Goal: Task Accomplishment & Management: Complete application form

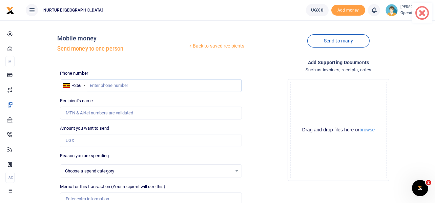
click at [124, 86] on input "text" at bounding box center [151, 85] width 182 height 13
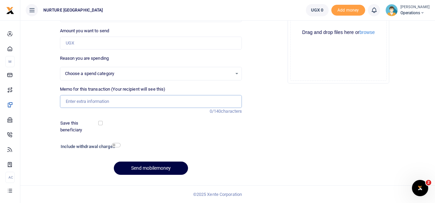
click at [115, 99] on input "Memo for this transaction (Your recipient will see this)" at bounding box center [151, 101] width 182 height 13
type input "R"
click at [173, 101] on input "Payment for purchase of material for training learners september 2025" at bounding box center [151, 101] width 182 height 13
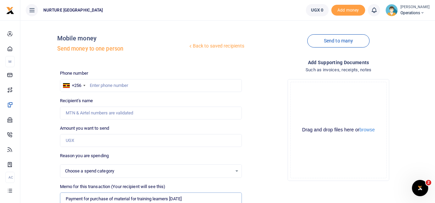
type input "Payment for purchase of material for training learners September 2025"
click at [121, 81] on input "text" at bounding box center [151, 85] width 182 height 13
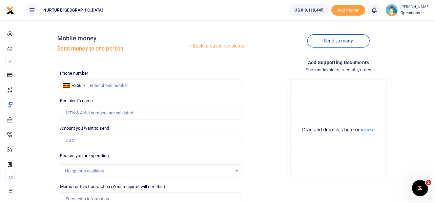
scroll to position [97, 0]
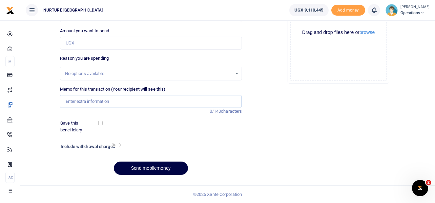
click at [102, 103] on input "Memo for this transaction (Your recipient will see this)" at bounding box center [151, 101] width 182 height 13
paste input "Payment for purchase of material for training learners September 2025"
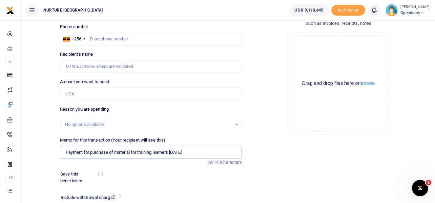
scroll to position [46, 0]
type input "Payment for purchase of material for training learners September 2025"
click at [80, 92] on input "Amount you want to send" at bounding box center [151, 94] width 182 height 13
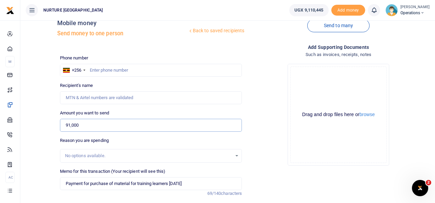
scroll to position [15, 0]
type input "91,000"
click at [111, 69] on input "text" at bounding box center [151, 70] width 182 height 13
type input "772855542"
type input "Sylivia Ndagire"
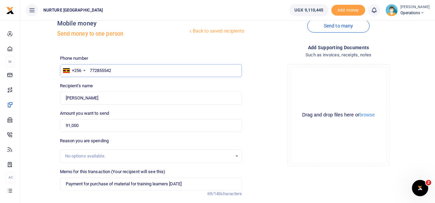
type input "772855542"
click at [260, 92] on div "Drop your files here Drag and drop files here or browse Powered by Uppy" at bounding box center [339, 115] width 182 height 113
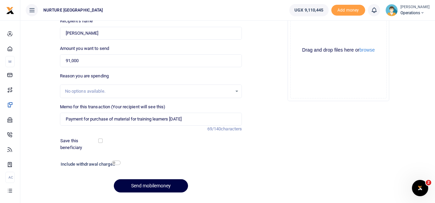
scroll to position [97, 0]
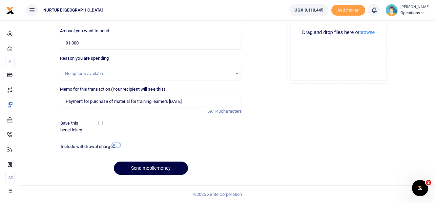
click at [116, 143] on input "checkbox" at bounding box center [116, 145] width 9 height 4
checkbox input "true"
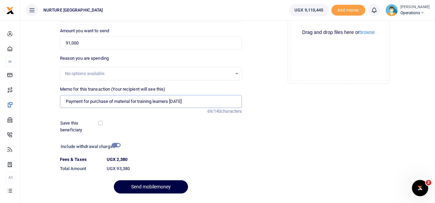
click at [115, 102] on input "Payment for purchase of material for training learners September 2025" at bounding box center [151, 101] width 182 height 13
type input "Payment for purchase of hairdressing material for training learners September 2…"
click at [144, 182] on button "Send mobilemoney" at bounding box center [151, 186] width 74 height 13
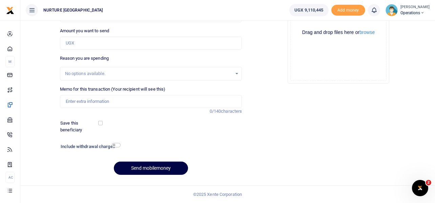
scroll to position [97, 0]
click at [96, 103] on input "Memo for this transaction (Your recipient will see this)" at bounding box center [151, 101] width 182 height 13
paste input "Payment for purchase of material for training learners September 2025"
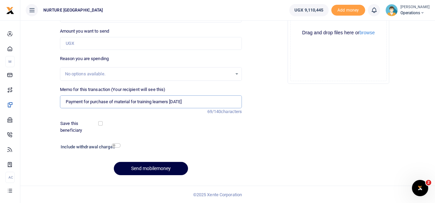
click at [114, 98] on input "Payment for purchase of material for training learners September 2025" at bounding box center [151, 101] width 182 height 13
type input "Payment for purchase of tailoring material for training learners September 2025"
click at [95, 43] on input "Amount you want to send" at bounding box center [151, 43] width 182 height 13
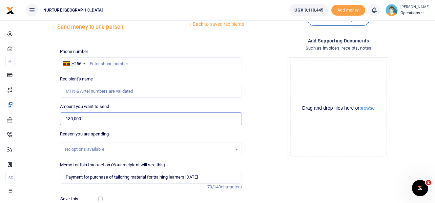
scroll to position [0, 0]
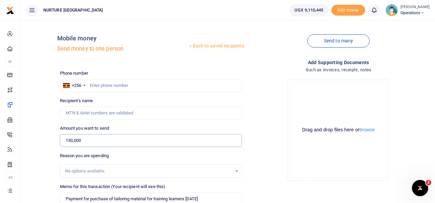
type input "130,000"
click at [99, 85] on input "text" at bounding box center [151, 85] width 182 height 13
type input "703756517"
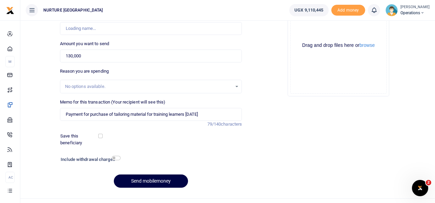
scroll to position [85, 0]
type input "Joram Mutumba"
type input "703756517"
click at [116, 158] on input "checkbox" at bounding box center [116, 157] width 9 height 4
checkbox input "true"
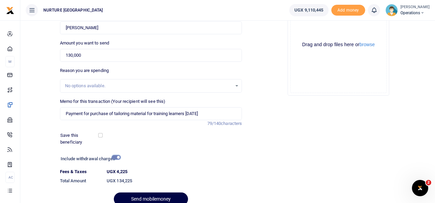
scroll to position [116, 0]
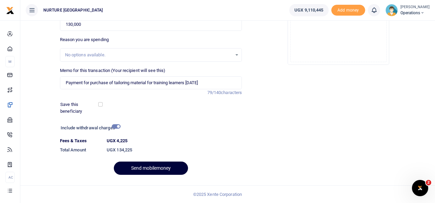
click at [150, 170] on button "Send mobilemoney" at bounding box center [151, 167] width 74 height 13
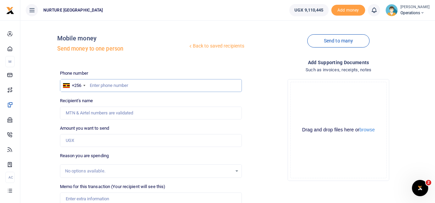
click at [113, 88] on input "text" at bounding box center [151, 85] width 182 height 13
type input "752873472"
click at [91, 143] on input "Amount you want to send" at bounding box center [151, 140] width 182 height 13
type input "[PERSON_NAME]"
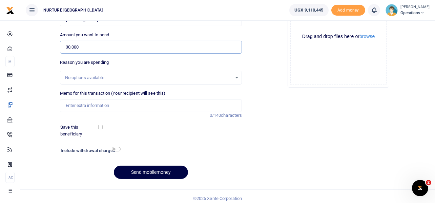
scroll to position [95, 0]
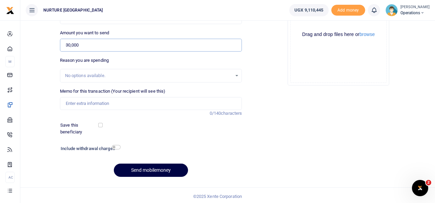
type input "30,000"
click at [99, 104] on input "Memo for this transaction (Your recipient will see this)" at bounding box center [151, 103] width 182 height 13
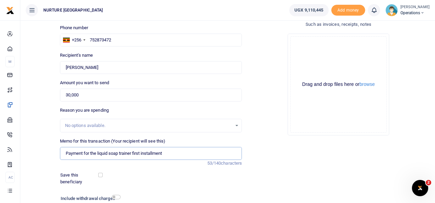
scroll to position [97, 0]
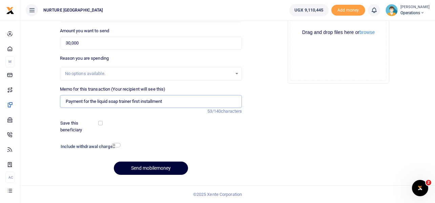
type input "Payment for the liquid soap trainer first installment"
click at [159, 165] on button "Send mobilemoney" at bounding box center [151, 167] width 74 height 13
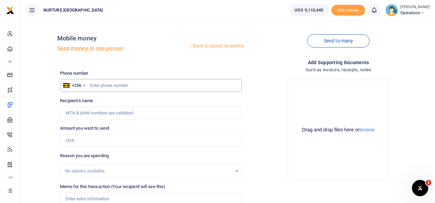
click at [116, 86] on input "text" at bounding box center [151, 85] width 182 height 13
type input "7742454686"
type input "Aisha Nabakooza"
type input "7742454686"
click at [86, 141] on input "Amount you want to send" at bounding box center [151, 140] width 182 height 13
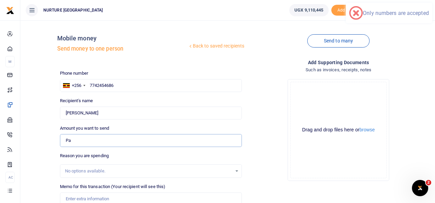
type input "P"
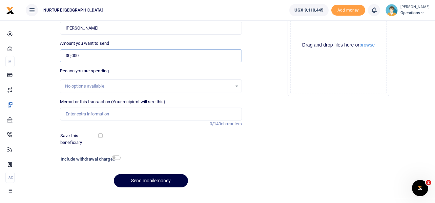
scroll to position [85, 0]
type input "30,000"
click at [97, 114] on input "Memo for this transaction (Your recipient will see this)" at bounding box center [151, 113] width 182 height 13
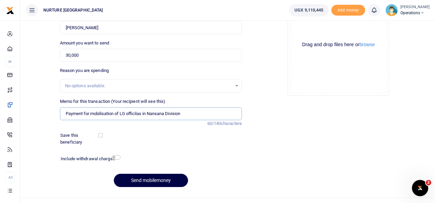
click at [130, 114] on input "Payment for mobilisation of LG officilas in Nansana Division" at bounding box center [151, 113] width 182 height 13
click at [185, 115] on input "Payment for mobilisation of LG officials in Nansana Division" at bounding box center [151, 113] width 182 height 13
type input "Payment for mobilisation of LG officials in Nansana Division"
click at [117, 158] on input "checkbox" at bounding box center [116, 157] width 9 height 4
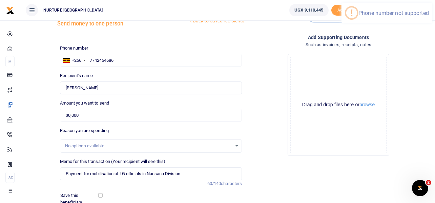
scroll to position [0, 0]
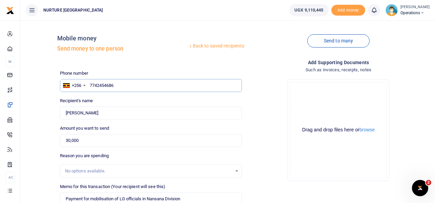
click at [124, 84] on input "7742454686" at bounding box center [151, 85] width 182 height 13
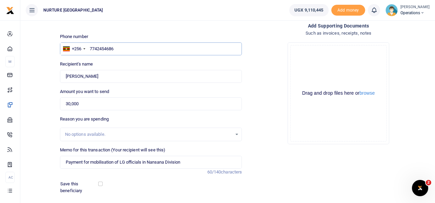
scroll to position [97, 0]
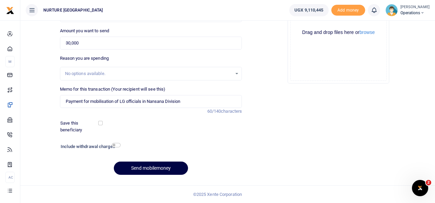
click at [114, 142] on div "Include withdrawal charges" at bounding box center [89, 147] width 62 height 11
click at [115, 146] on input "checkbox" at bounding box center [116, 145] width 9 height 4
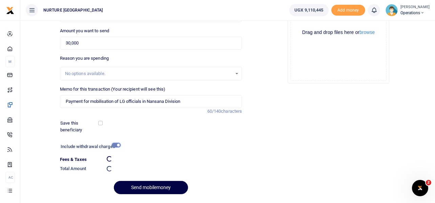
checkbox input "false"
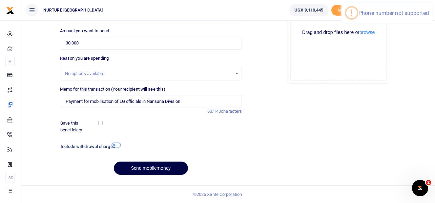
scroll to position [0, 0]
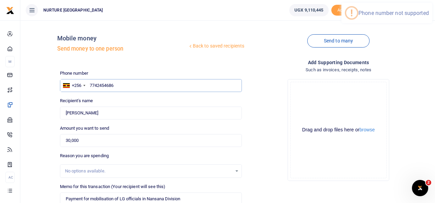
click at [122, 83] on input "7742454686" at bounding box center [151, 85] width 182 height 13
type input "7"
type input "772454686"
type input "Jenifer Nakyandiba"
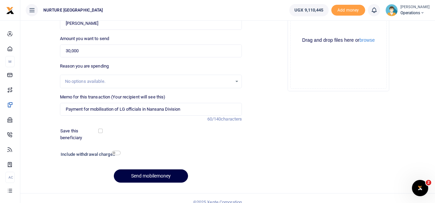
scroll to position [91, 0]
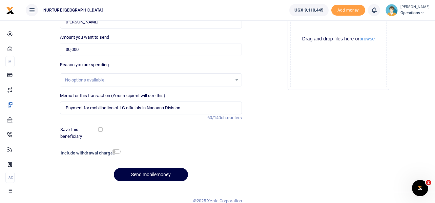
type input "772454686"
click at [117, 150] on input "checkbox" at bounding box center [116, 151] width 9 height 4
checkbox input "true"
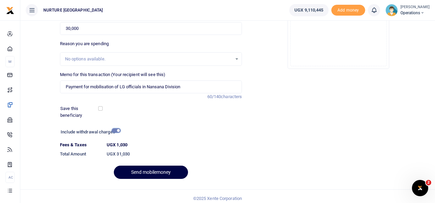
scroll to position [116, 0]
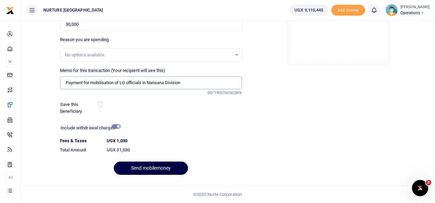
click at [170, 84] on input "Payment for mobilisation of LG officials in Nansana Division" at bounding box center [151, 82] width 182 height 13
click at [157, 168] on button "Send mobilemoney" at bounding box center [151, 167] width 74 height 13
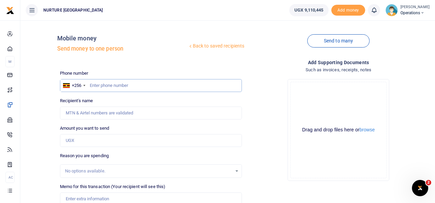
click at [140, 84] on input "text" at bounding box center [151, 85] width 182 height 13
type input "772592586"
type input "[PERSON_NAME]"
type input "772592586"
click at [91, 138] on input "Amount you want to send" at bounding box center [151, 140] width 182 height 13
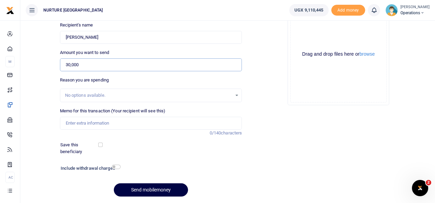
scroll to position [78, 0]
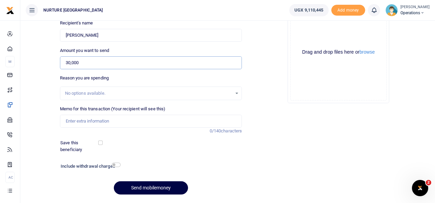
type input "30,000"
click at [95, 120] on input "Memo for this transaction (Your recipient will see this)" at bounding box center [151, 121] width 182 height 13
paste input "Payment for mobilisation of LG officials in Nansana Division"
drag, startPoint x: 149, startPoint y: 121, endPoint x: 182, endPoint y: 125, distance: 33.1
click at [182, 125] on input "Payment for mobilisation of LG officials in Nansana Division" at bounding box center [151, 121] width 182 height 13
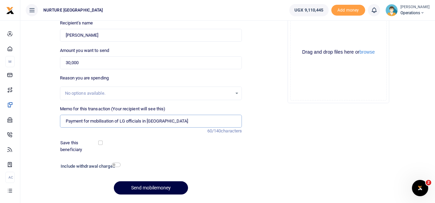
type input "Payment for mobilisation of LG officials in Mubende District"
click at [117, 166] on input "checkbox" at bounding box center [116, 164] width 9 height 4
checkbox input "true"
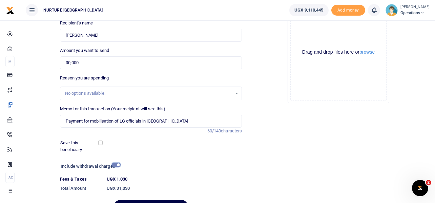
scroll to position [116, 0]
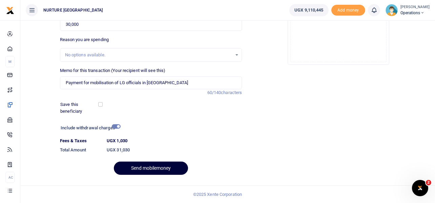
click at [148, 166] on button "Send mobilemoney" at bounding box center [151, 167] width 74 height 13
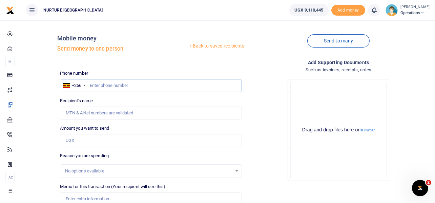
click at [119, 85] on input "text" at bounding box center [151, 85] width 182 height 13
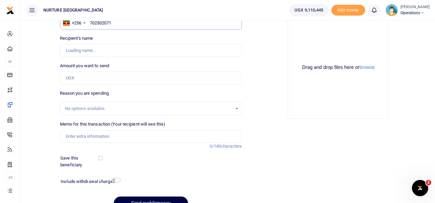
scroll to position [63, 0]
type input "702302071"
click at [95, 76] on input "Amount you want to send" at bounding box center [151, 77] width 182 height 13
type input "Teddy Nambuusi"
type input "50,000"
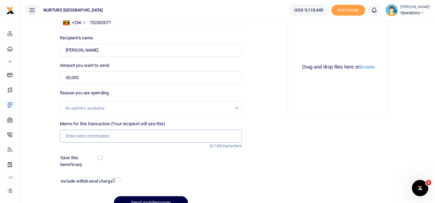
click at [96, 131] on input "Memo for this transaction (Your recipient will see this)" at bounding box center [151, 136] width 182 height 13
type input "P"
paste input "Payment for mobilisation of LG officials in Nansana Division"
click at [90, 134] on input "Payment for mobilisation of LG officials in Nansana Division" at bounding box center [151, 136] width 182 height 13
click at [135, 136] on input "Payment for transport mobilisation of LG officials in Nansana Division" at bounding box center [151, 136] width 182 height 13
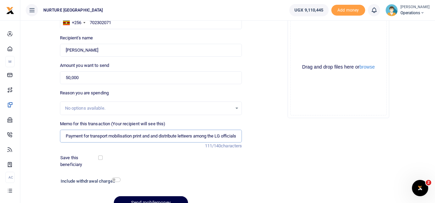
click at [192, 136] on input "Payment for transport mobilisation print and and distribute letteers among the …" at bounding box center [151, 136] width 182 height 13
drag, startPoint x: 238, startPoint y: 136, endPoint x: 196, endPoint y: 136, distance: 41.7
click at [196, 136] on input "Payment for transport mobilisation print and and distribute letters among the L…" at bounding box center [151, 136] width 182 height 13
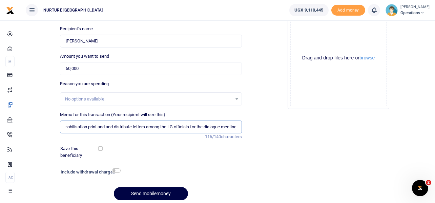
scroll to position [97, 0]
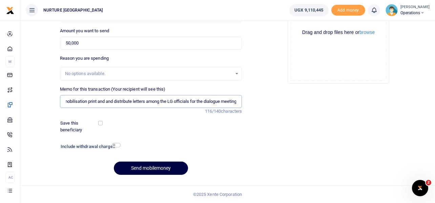
type input "Payment for transport mobilisation print and and distribute letters among the L…"
click at [119, 145] on input "checkbox" at bounding box center [116, 145] width 9 height 4
checkbox input "true"
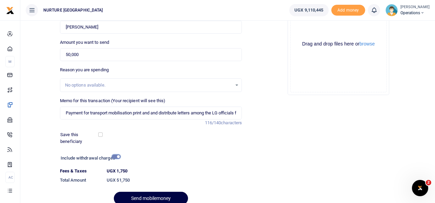
scroll to position [116, 0]
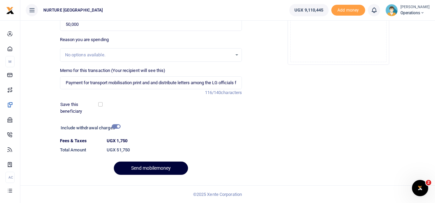
click at [160, 167] on button "Send mobilemoney" at bounding box center [151, 167] width 74 height 13
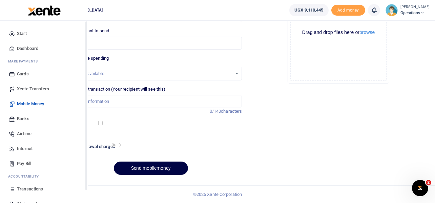
scroll to position [39, 0]
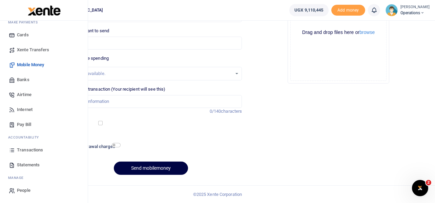
click at [33, 147] on span "Transactions" at bounding box center [30, 149] width 26 height 7
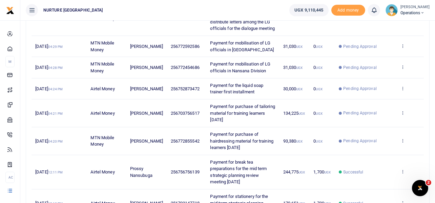
scroll to position [130, 0]
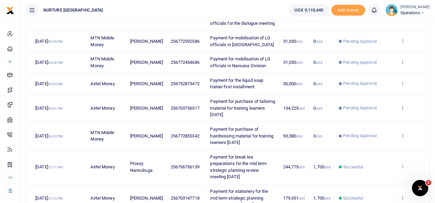
drag, startPoint x: 241, startPoint y: 122, endPoint x: 204, endPoint y: 105, distance: 40.0
click at [206, 105] on td "Payment for purchase of tailoring material for training learners [DATE]" at bounding box center [242, 108] width 73 height 28
copy span "Payment for purchase of tailoring material for training learners [DATE]"
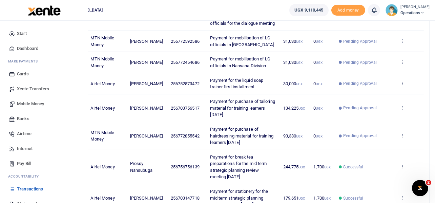
click at [33, 107] on span "Mobile Money" at bounding box center [30, 103] width 27 height 7
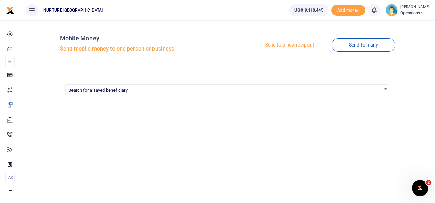
click at [304, 43] on link "Send to a new recipient" at bounding box center [287, 45] width 88 height 12
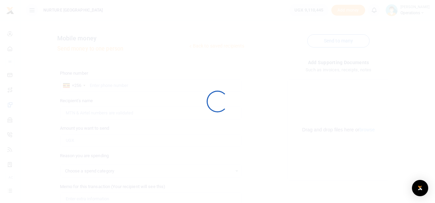
select select
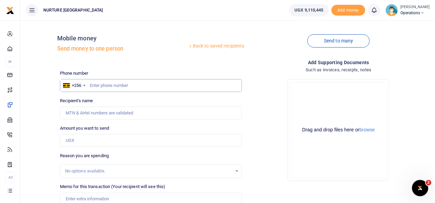
click at [117, 83] on input "text" at bounding box center [151, 85] width 182 height 13
type input "776967724"
type input "[PERSON_NAME]"
click at [89, 141] on input "Amount you want to send" at bounding box center [151, 140] width 182 height 13
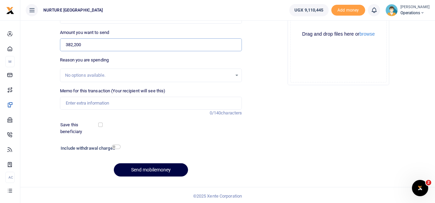
scroll to position [97, 0]
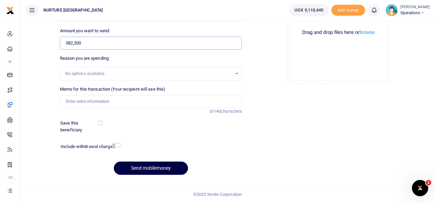
type input "382,200"
click at [93, 101] on input "Memo for this transaction (Your recipient will see this)" at bounding box center [151, 101] width 182 height 13
paste input "Payment for purchase of tailoring material for training learners [DATE]"
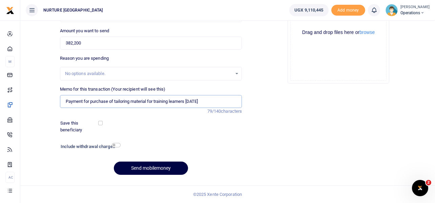
drag, startPoint x: 130, startPoint y: 102, endPoint x: 115, endPoint y: 100, distance: 15.0
click at [115, 100] on input "Payment for purchase of tailoring material for training learners [DATE]" at bounding box center [151, 101] width 182 height 13
type input "Payment for purchase of catering material for training learners [DATE]"
click at [117, 143] on input "checkbox" at bounding box center [116, 145] width 9 height 4
checkbox input "true"
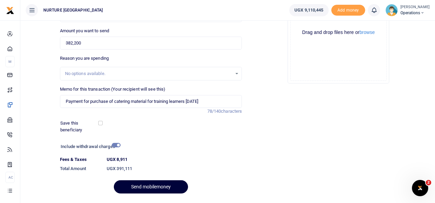
click at [159, 185] on button "Send mobilemoney" at bounding box center [151, 186] width 74 height 13
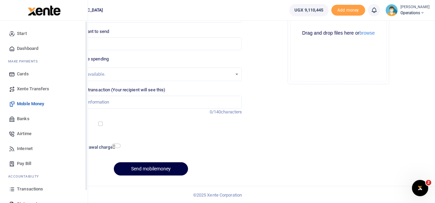
scroll to position [39, 0]
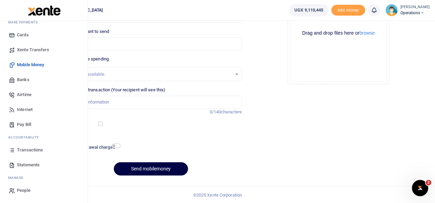
click at [30, 150] on span "Transactions" at bounding box center [30, 149] width 26 height 7
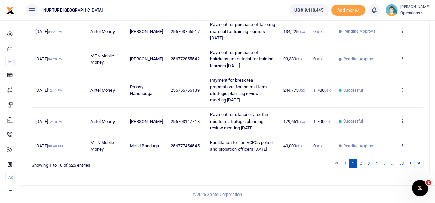
scroll to position [247, 0]
click at [361, 163] on link "2" at bounding box center [361, 163] width 8 height 9
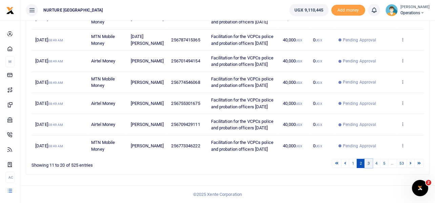
click at [370, 165] on link "3" at bounding box center [369, 163] width 8 height 9
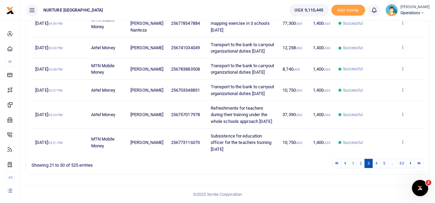
scroll to position [241, 0]
click at [377, 161] on link "4" at bounding box center [377, 163] width 8 height 9
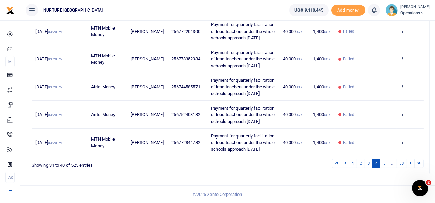
scroll to position [313, 0]
click at [383, 161] on link "5" at bounding box center [384, 163] width 8 height 9
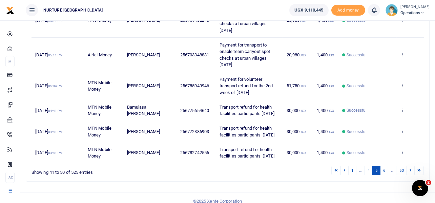
scroll to position [234, 0]
click at [372, 166] on link "4" at bounding box center [369, 170] width 8 height 9
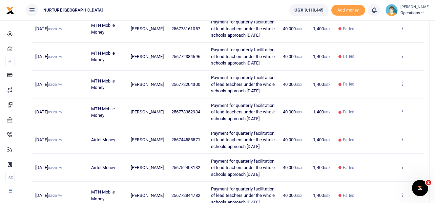
scroll to position [313, 0]
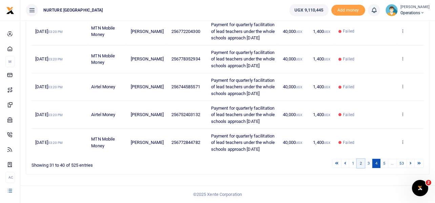
click at [360, 164] on link "2" at bounding box center [361, 163] width 8 height 9
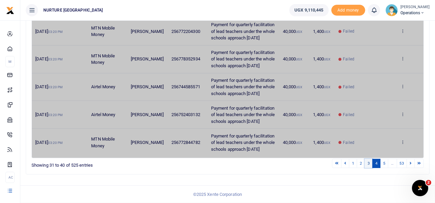
click at [369, 164] on link "3" at bounding box center [369, 163] width 8 height 9
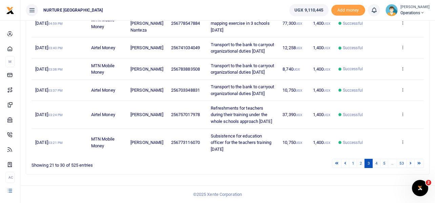
scroll to position [241, 0]
click at [377, 165] on link "4" at bounding box center [377, 163] width 8 height 9
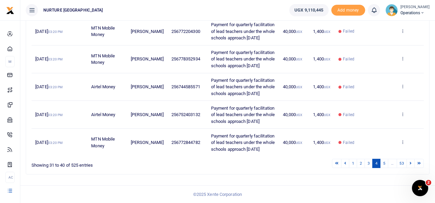
scroll to position [313, 0]
click at [402, 139] on icon at bounding box center [403, 141] width 4 height 5
click at [376, 110] on link "View details" at bounding box center [379, 113] width 54 height 9
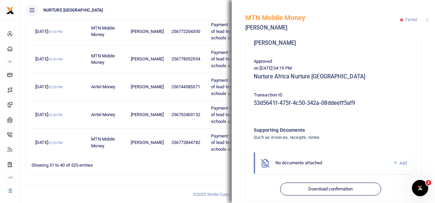
scroll to position [164, 0]
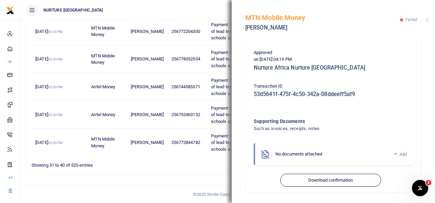
click at [213, 164] on ul "1 2 3 4 5 … 53" at bounding box center [311, 163] width 226 height 9
click at [429, 18] on button "Close" at bounding box center [428, 20] width 4 height 4
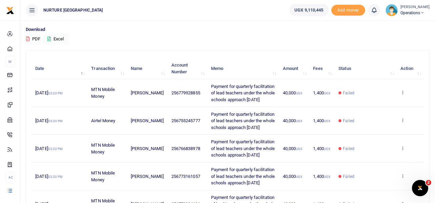
scroll to position [48, 0]
click at [403, 94] on icon at bounding box center [403, 92] width 4 height 5
drag, startPoint x: 220, startPoint y: 105, endPoint x: 204, endPoint y: 82, distance: 28.3
click at [208, 82] on td "Payment for quarterly facilitation of lead teachers under the whole schools app…" at bounding box center [244, 93] width 72 height 28
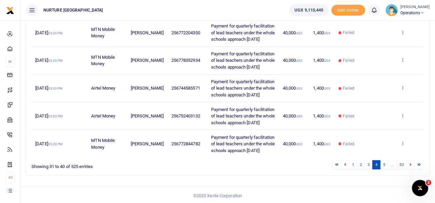
scroll to position [313, 0]
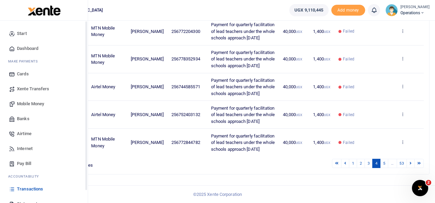
click at [22, 103] on span "Mobile Money" at bounding box center [30, 103] width 27 height 7
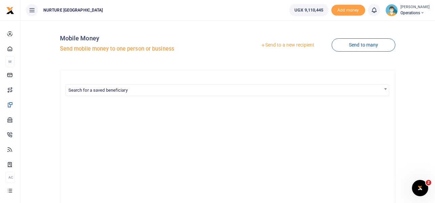
click at [302, 43] on link "Send to a new recipient" at bounding box center [287, 45] width 88 height 12
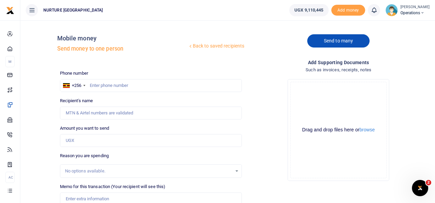
click at [347, 37] on link "Send to many" at bounding box center [339, 40] width 62 height 13
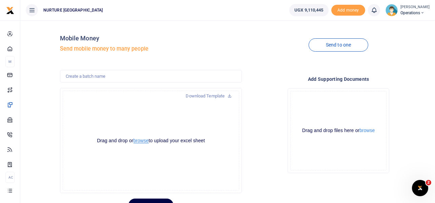
click at [140, 140] on button "browse" at bounding box center [141, 140] width 15 height 5
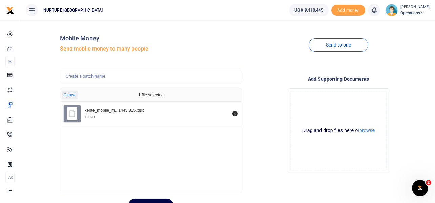
scroll to position [32, 0]
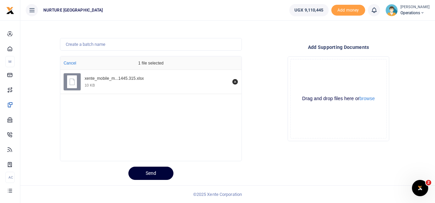
click at [155, 172] on button "Send" at bounding box center [151, 172] width 45 height 13
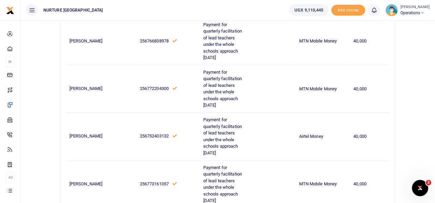
scroll to position [427, 0]
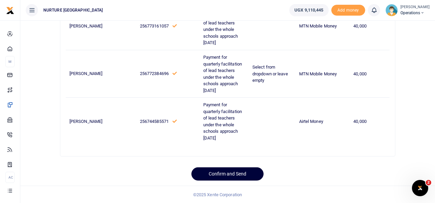
click at [233, 171] on button "Confirm and Send" at bounding box center [228, 173] width 72 height 13
